Goal: Information Seeking & Learning: Learn about a topic

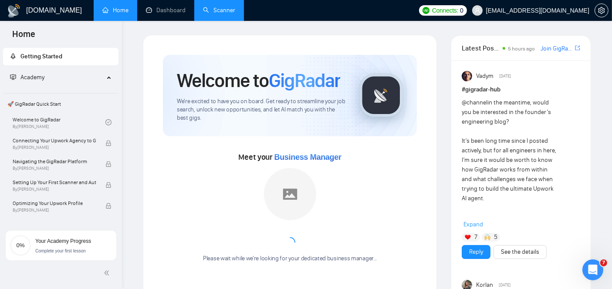
click at [221, 8] on link "Scanner" at bounding box center [219, 10] width 32 height 7
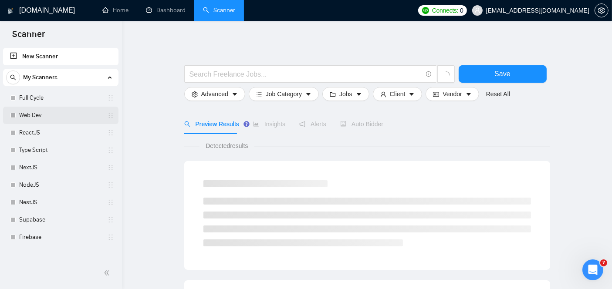
click at [43, 121] on link "Web Dev" at bounding box center [60, 115] width 83 height 17
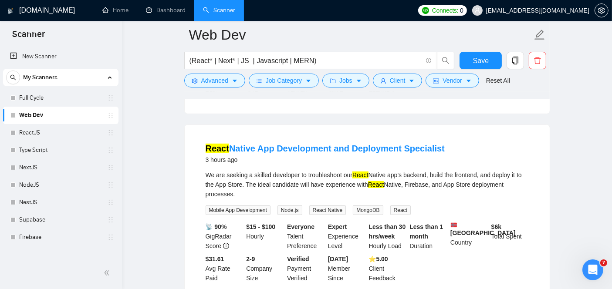
scroll to position [432, 0]
click at [256, 146] on link "React Native App Development and Deployment Specialist" at bounding box center [325, 148] width 239 height 10
click at [315, 143] on link "React Native App Development and Deployment Specialist" at bounding box center [325, 148] width 239 height 10
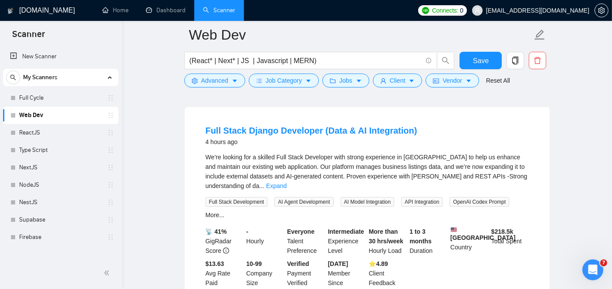
scroll to position [637, 0]
click at [252, 130] on link "Full Stack Django Developer (Data & AI Integration)" at bounding box center [312, 130] width 212 height 10
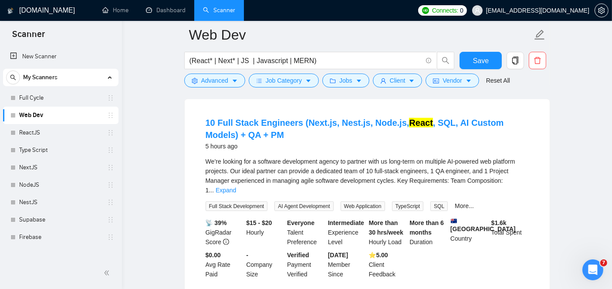
scroll to position [1041, 0]
click at [245, 118] on link "10 Full Stack Engineers (Next.js, Nest.js, Node.js, React , SQL, AI Custom Mode…" at bounding box center [355, 129] width 298 height 22
